Goal: Information Seeking & Learning: Learn about a topic

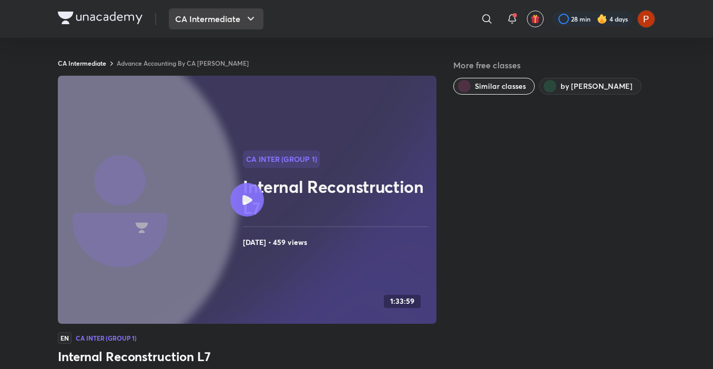
click at [231, 12] on button "CA Intermediate" at bounding box center [216, 18] width 95 height 21
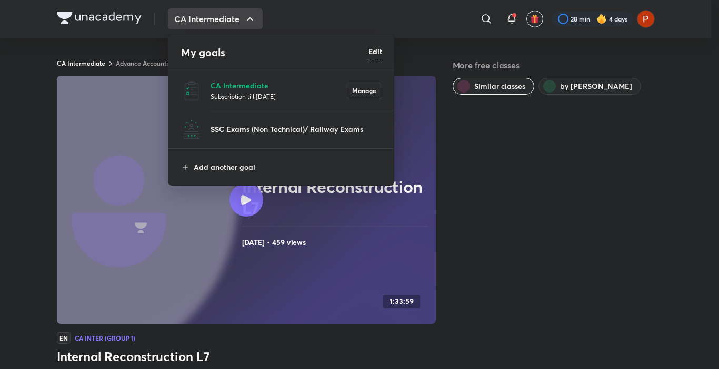
click at [215, 94] on p "Subscription till [DATE]" at bounding box center [278, 96] width 136 height 11
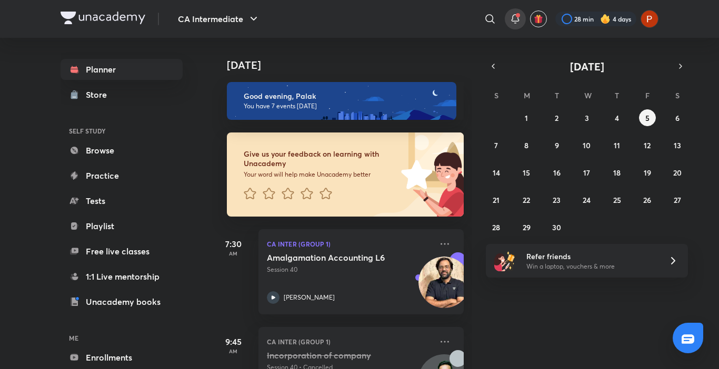
click at [515, 24] on icon at bounding box center [515, 19] width 13 height 13
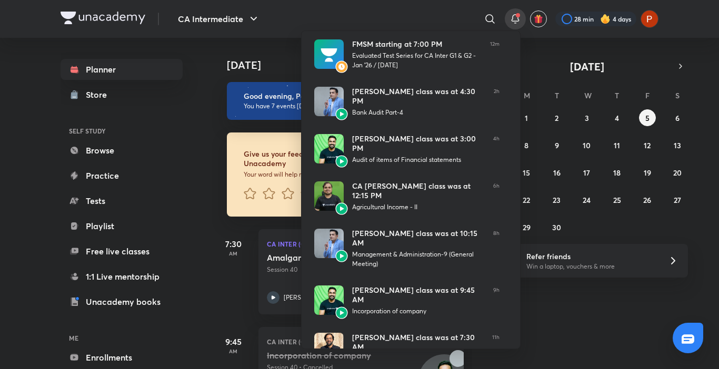
click at [567, 53] on div at bounding box center [359, 184] width 719 height 369
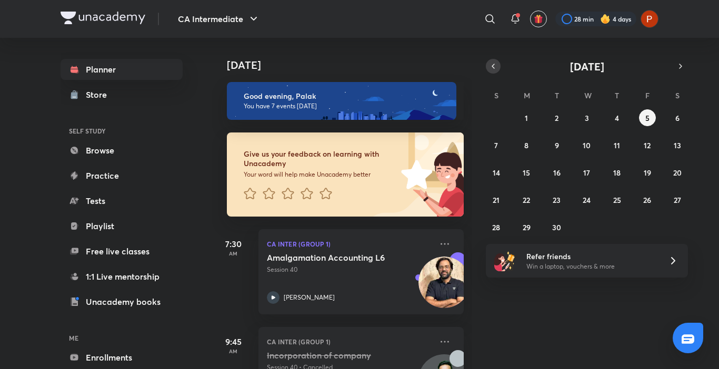
click at [493, 65] on icon "button" at bounding box center [493, 66] width 2 height 4
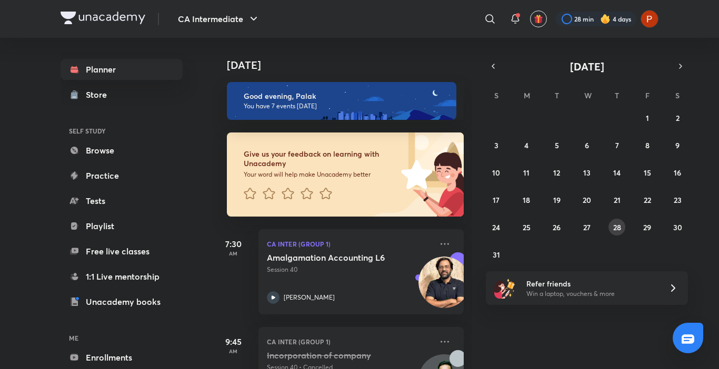
click at [620, 229] on abbr "28" at bounding box center [617, 228] width 8 height 10
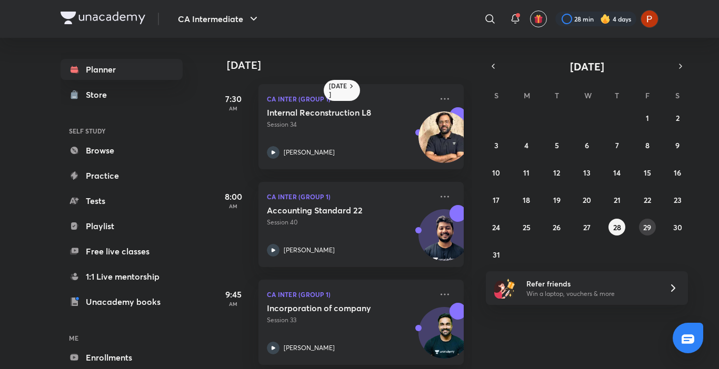
click at [645, 226] on abbr "29" at bounding box center [647, 228] width 8 height 10
click at [613, 230] on abbr "28" at bounding box center [617, 228] width 8 height 10
click at [438, 104] on icon at bounding box center [444, 99] width 13 height 13
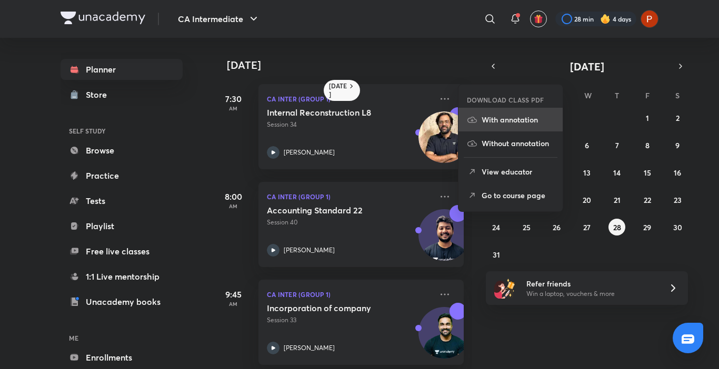
click at [467, 119] on icon at bounding box center [472, 120] width 11 height 11
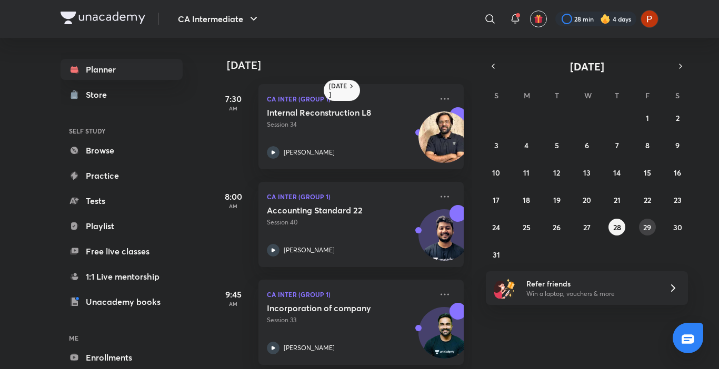
click at [643, 235] on div "27 28 29 30 31 1 2 3 4 5 6 7 8 9 10 11 12 13 14 15 16 17 18 19 20 21 22 23 24 2…" at bounding box center [587, 186] width 202 height 154
click at [645, 227] on abbr "29" at bounding box center [647, 228] width 8 height 10
click at [394, 116] on h5 "Amalgamation Accounting L1" at bounding box center [332, 112] width 131 height 11
